Goal: Navigation & Orientation: Find specific page/section

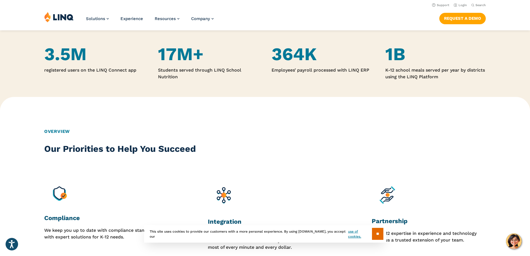
scroll to position [250, 0]
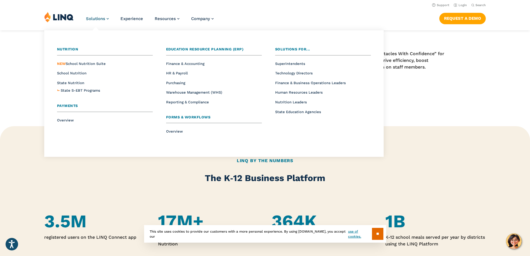
click at [104, 19] on link "Solutions" at bounding box center [97, 18] width 23 height 5
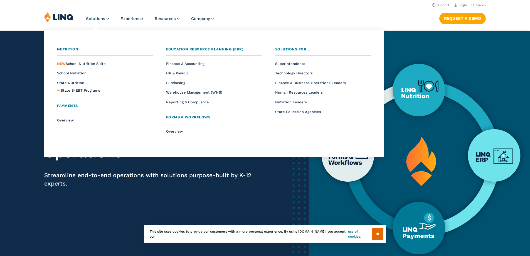
click at [104, 19] on link "Solutions" at bounding box center [97, 18] width 23 height 5
